Goal: Check status: Check status

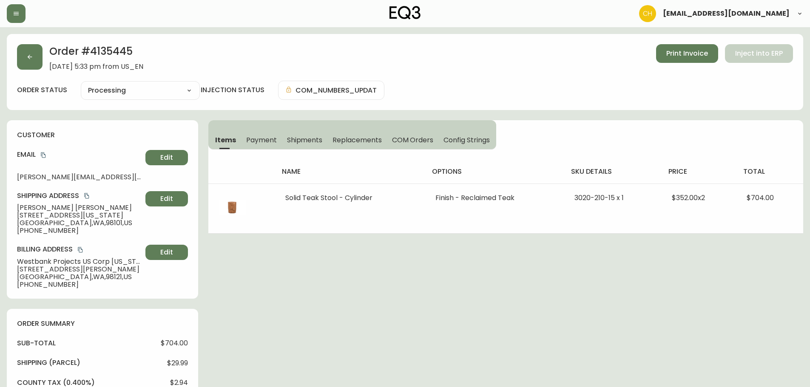
select select "PROCESSING"
click at [34, 54] on button "button" at bounding box center [30, 57] width 26 height 26
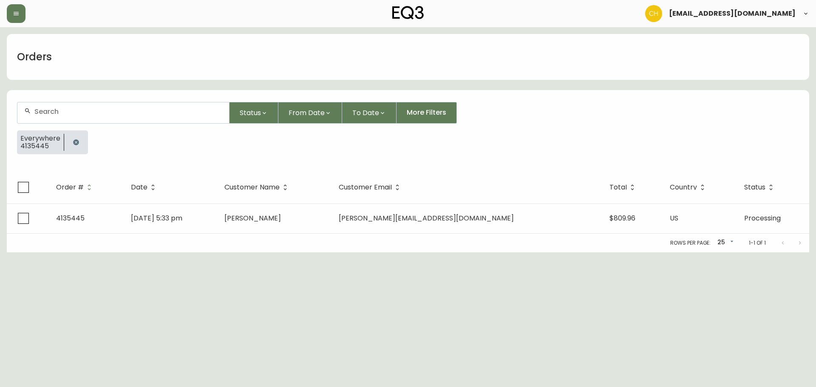
click at [41, 108] on input "text" at bounding box center [128, 112] width 188 height 8
type input "4133868"
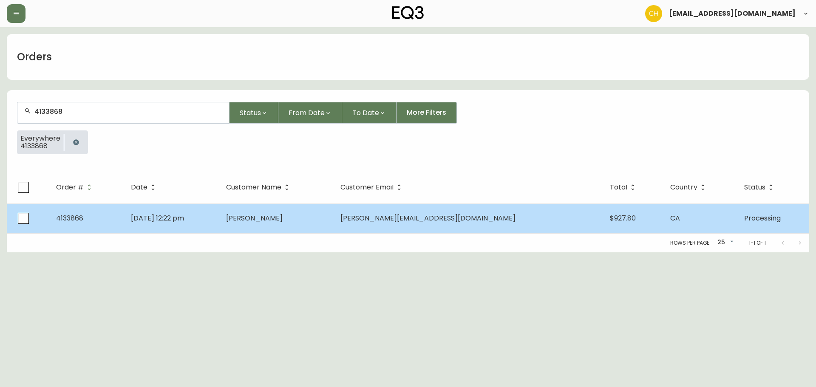
click at [302, 223] on td "[PERSON_NAME]" at bounding box center [276, 219] width 114 height 30
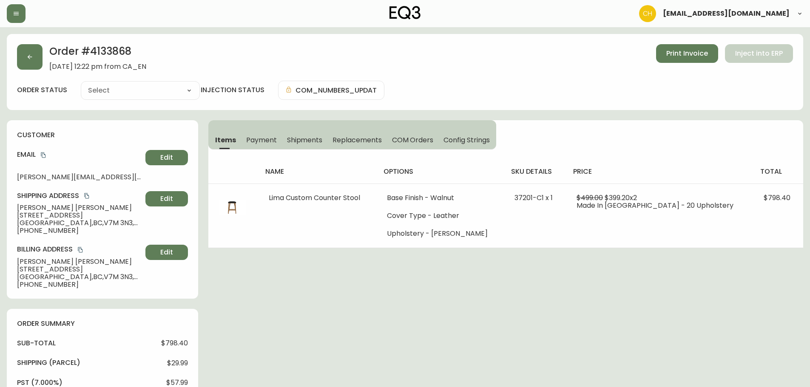
type input "Processing"
select select "PROCESSING"
click at [27, 60] on button "button" at bounding box center [30, 57] width 26 height 26
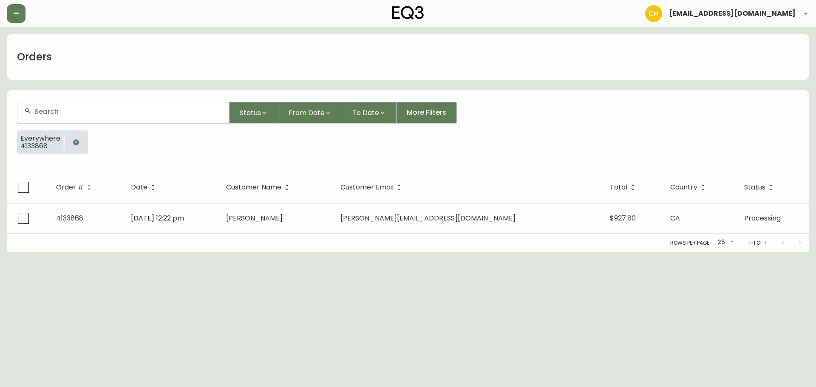
click at [37, 113] on input "text" at bounding box center [128, 112] width 188 height 8
type input "4133700"
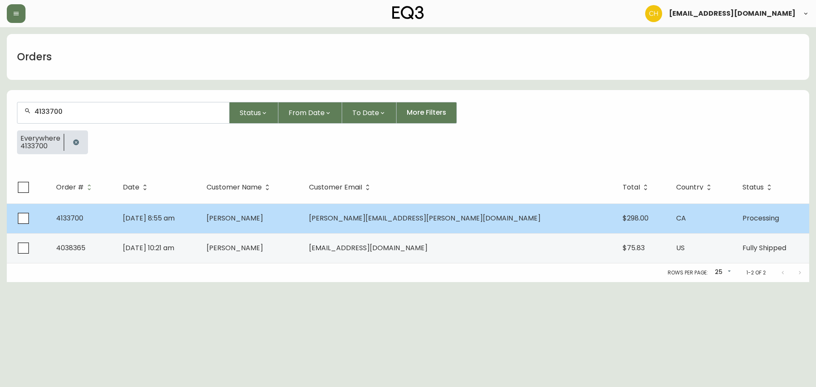
click at [302, 213] on td "[PERSON_NAME]" at bounding box center [251, 219] width 102 height 30
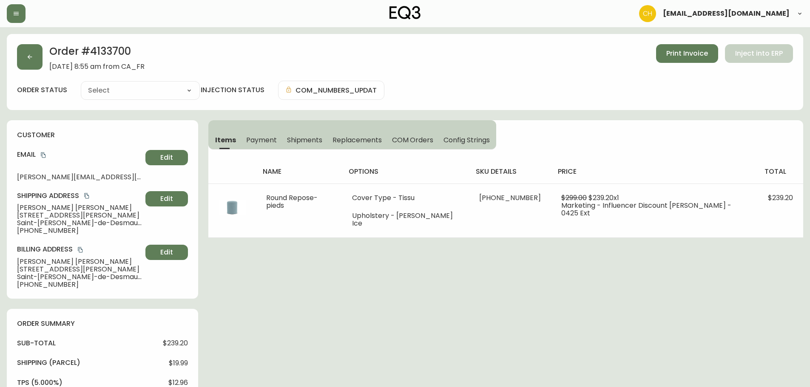
type input "Processing"
select select "PROCESSING"
